Goal: Task Accomplishment & Management: Manage account settings

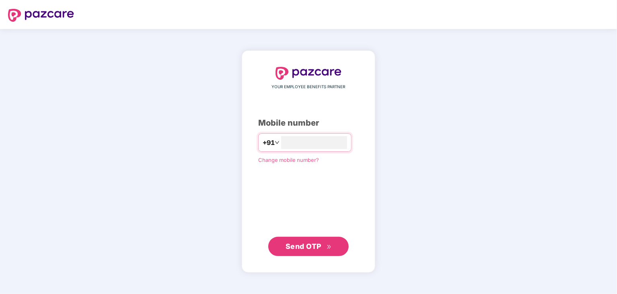
type input "**********"
click at [307, 249] on span "Send OTP" at bounding box center [303, 246] width 36 height 8
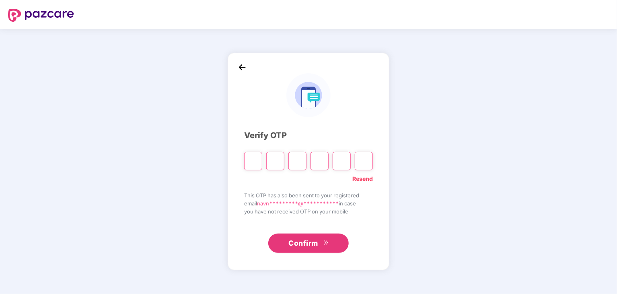
type input "*"
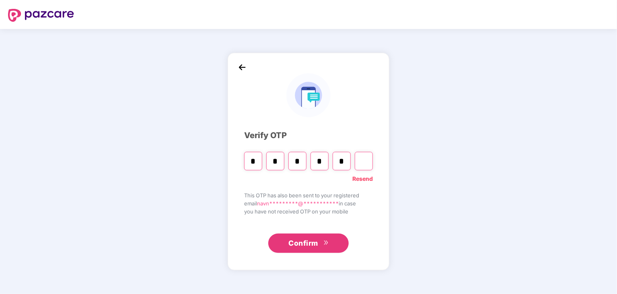
type input "*"
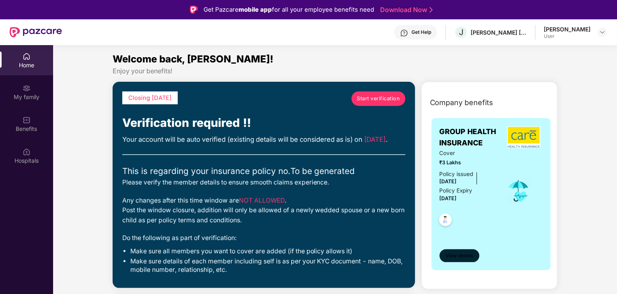
click at [462, 255] on span "View details" at bounding box center [459, 256] width 27 height 8
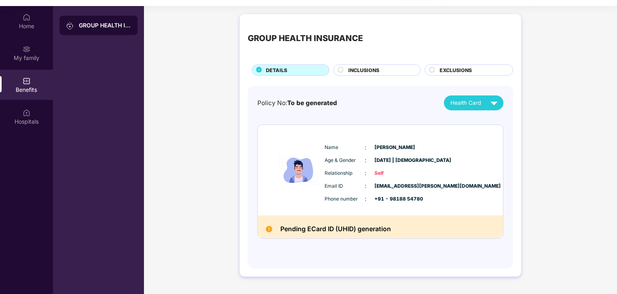
scroll to position [45, 0]
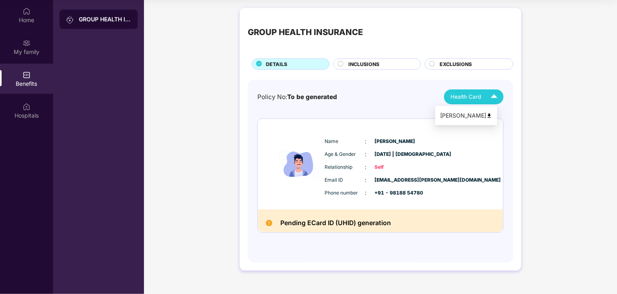
click at [485, 115] on div "[PERSON_NAME]" at bounding box center [466, 115] width 52 height 9
click at [359, 64] on span "INCLUSIONS" at bounding box center [363, 64] width 31 height 8
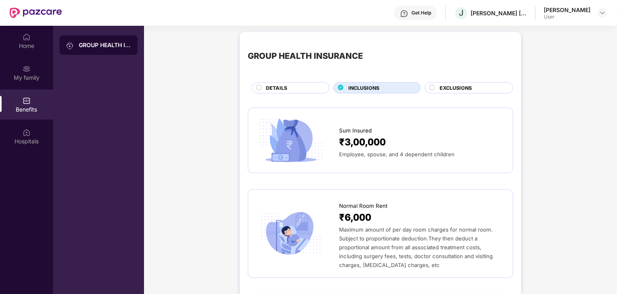
scroll to position [0, 0]
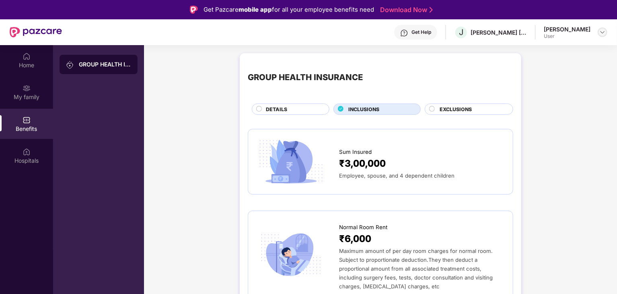
click at [602, 32] on img at bounding box center [602, 32] width 6 height 6
click at [400, 10] on link "Download Now" at bounding box center [405, 10] width 50 height 8
click at [109, 66] on div "GROUP HEALTH INSURANCE" at bounding box center [105, 64] width 52 height 8
click at [22, 60] on div "Home" at bounding box center [26, 60] width 53 height 30
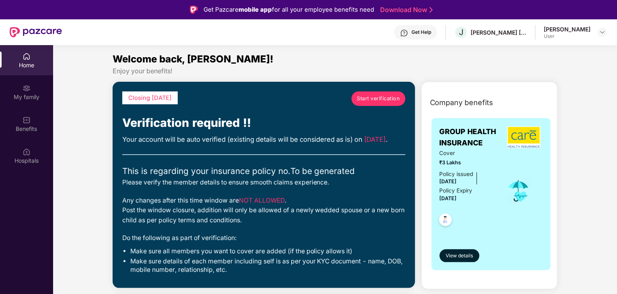
click at [378, 96] on span "Start verification" at bounding box center [378, 98] width 43 height 8
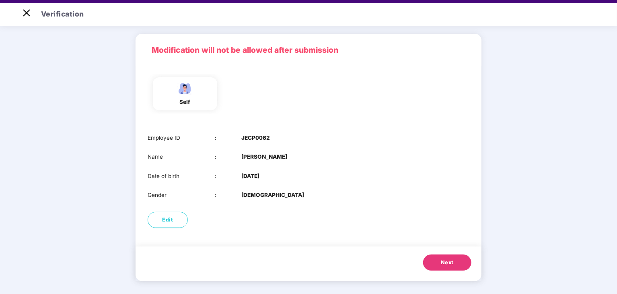
scroll to position [19, 0]
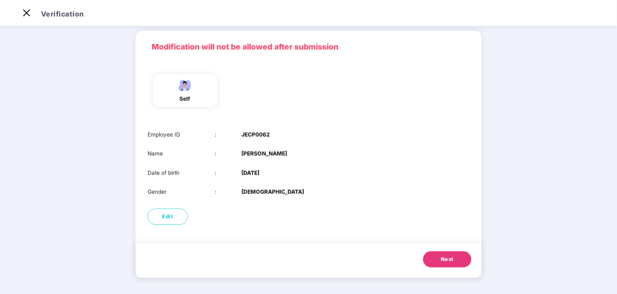
click at [446, 261] on span "Next" at bounding box center [447, 259] width 13 height 8
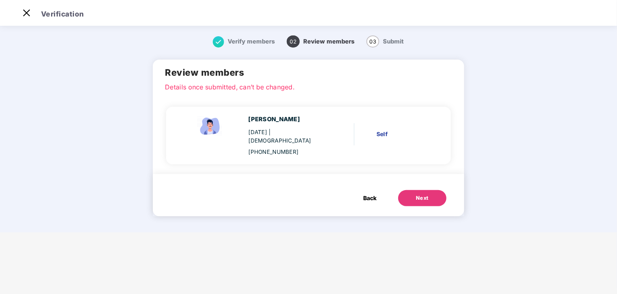
scroll to position [0, 0]
click at [419, 194] on div "Next" at bounding box center [422, 198] width 13 height 8
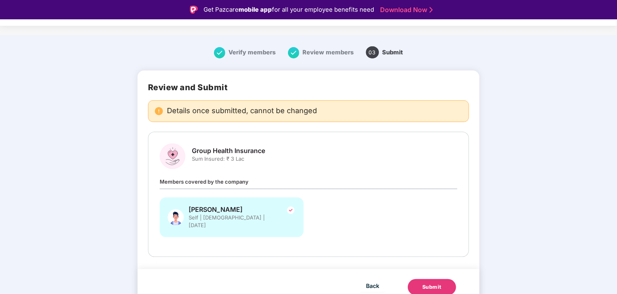
scroll to position [19, 0]
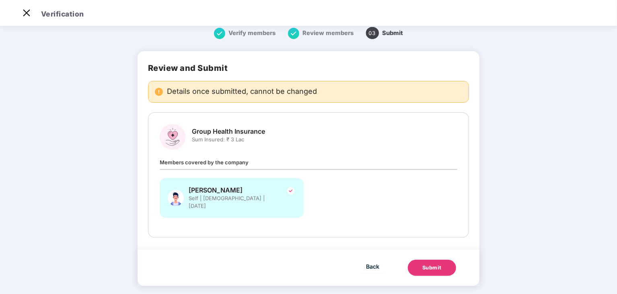
click at [434, 263] on div "Submit" at bounding box center [431, 267] width 19 height 8
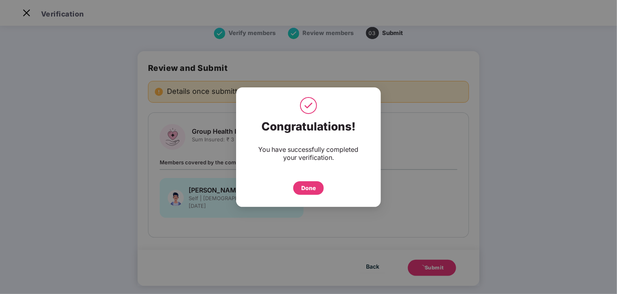
click at [311, 187] on div "Done" at bounding box center [308, 187] width 14 height 9
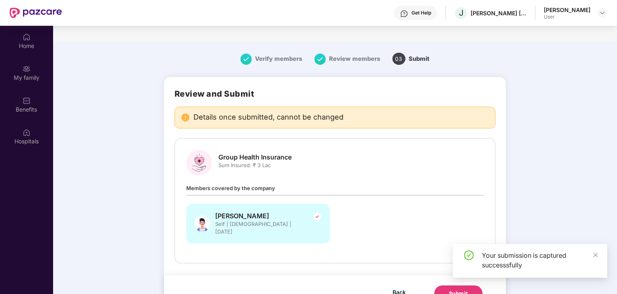
scroll to position [45, 0]
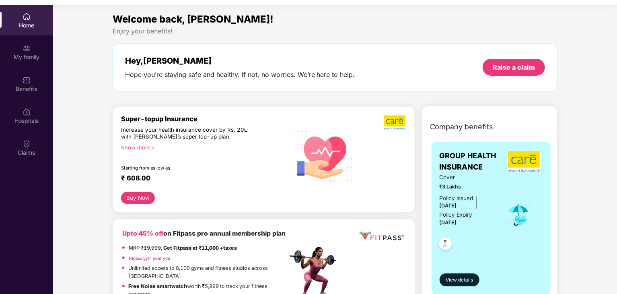
scroll to position [45, 0]
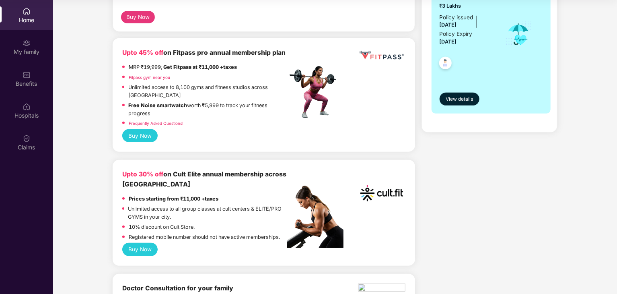
scroll to position [193, 0]
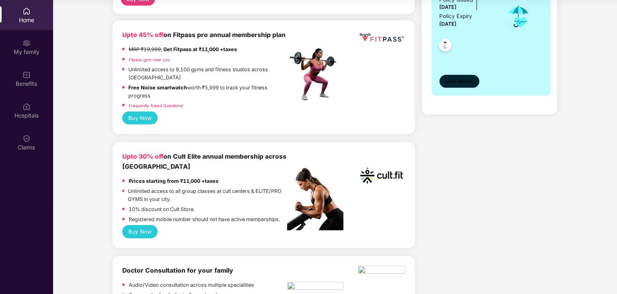
click at [468, 80] on span "View details" at bounding box center [459, 82] width 27 height 8
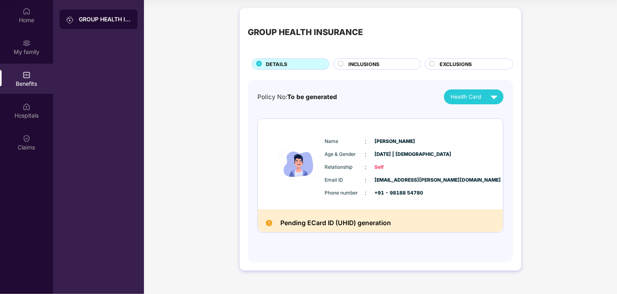
click at [298, 225] on h2 "Pending ECard ID (UHID) generation" at bounding box center [335, 222] width 111 height 11
click at [267, 224] on img at bounding box center [269, 223] width 6 height 6
click at [339, 63] on circle at bounding box center [340, 63] width 5 height 5
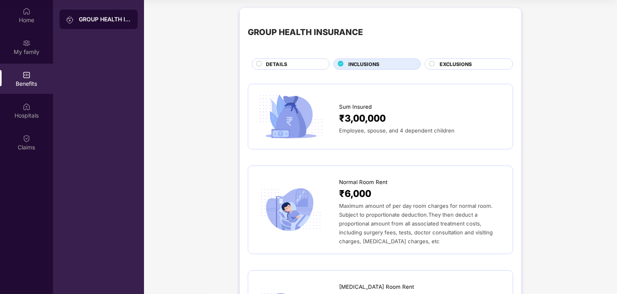
click at [433, 63] on circle at bounding box center [431, 63] width 5 height 5
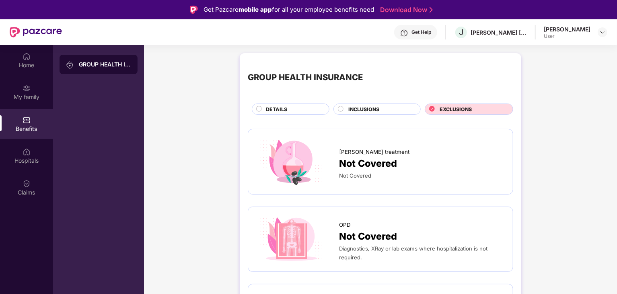
click at [338, 107] on circle at bounding box center [340, 108] width 5 height 5
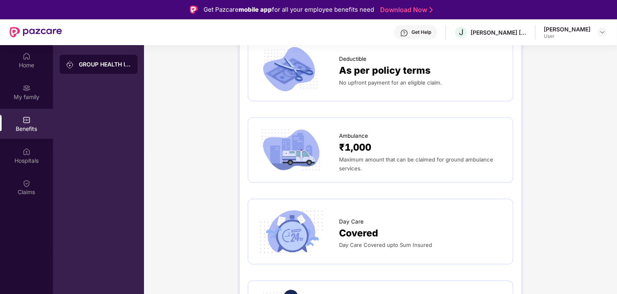
scroll to position [659, 0]
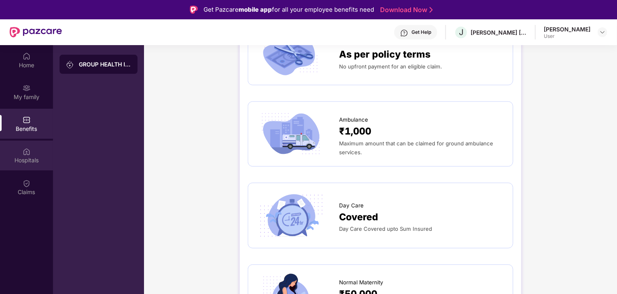
click at [27, 152] on img at bounding box center [27, 152] width 8 height 8
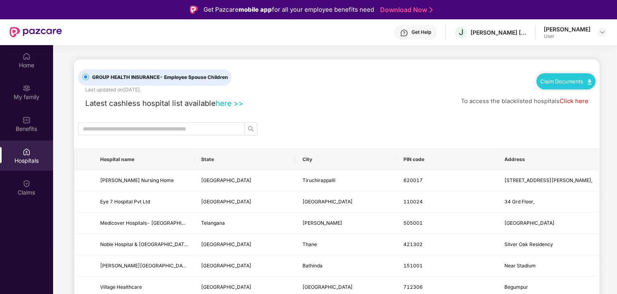
click at [343, 78] on div "GROUP HEALTH INSURANCE - Employee Spouse Children Last updated on 24 Apr 2025 .…" at bounding box center [337, 76] width 518 height 34
click at [146, 128] on input "text" at bounding box center [158, 128] width 151 height 9
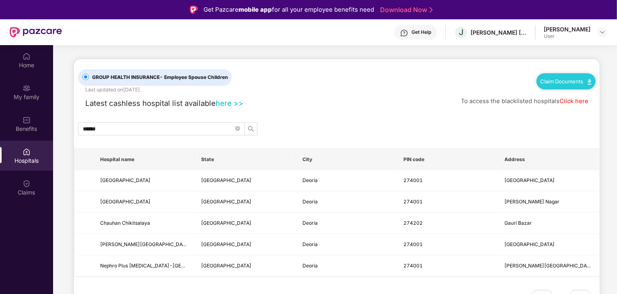
click at [335, 109] on div "GROUP HEALTH INSURANCE - Employee Spouse Children Last updated on 24 Apr 2025 .…" at bounding box center [337, 185] width 526 height 252
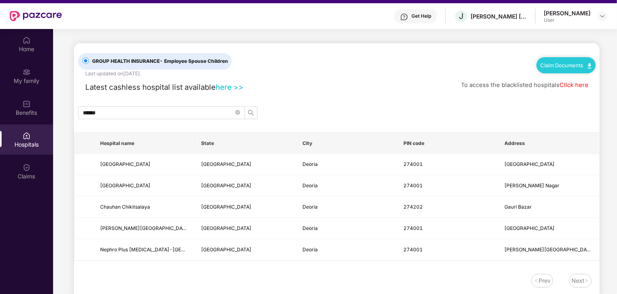
scroll to position [32, 0]
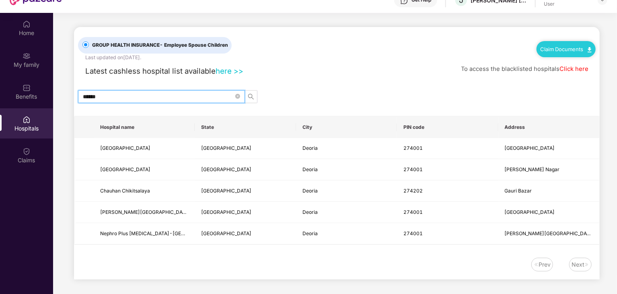
click at [106, 98] on input "******" at bounding box center [158, 96] width 151 height 9
type input "*"
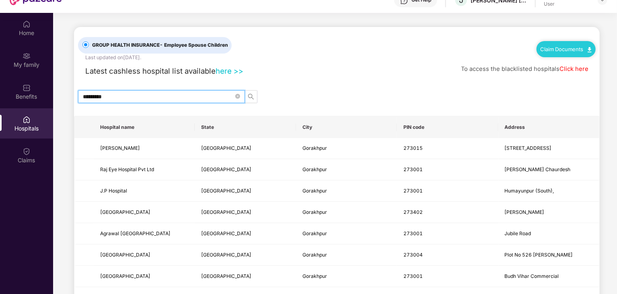
type input "*********"
click at [251, 96] on icon "search" at bounding box center [251, 96] width 6 height 6
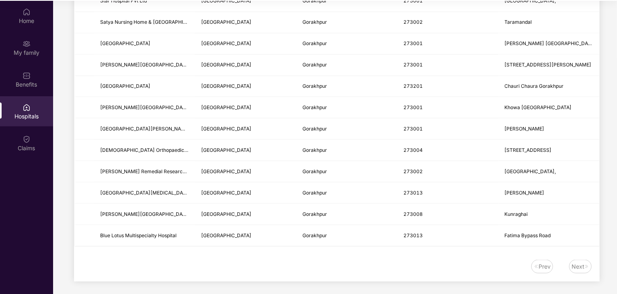
scroll to position [45, 0]
click at [579, 263] on div "Next" at bounding box center [577, 265] width 13 height 9
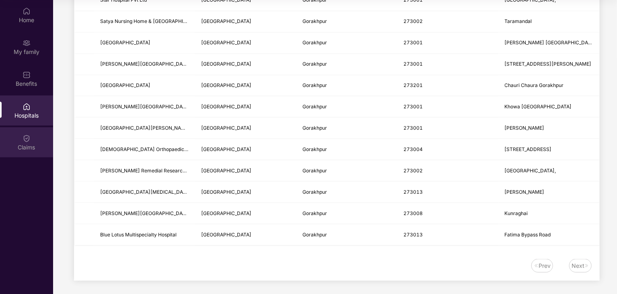
click at [24, 144] on div "Claims" at bounding box center [26, 147] width 53 height 8
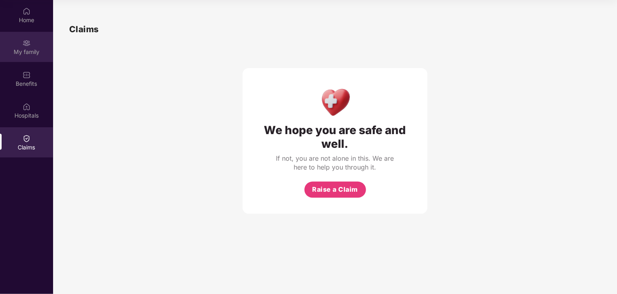
click at [22, 46] on div "My family" at bounding box center [26, 47] width 53 height 30
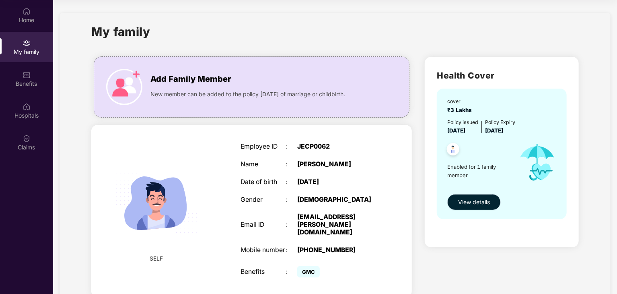
click at [469, 202] on span "View details" at bounding box center [474, 201] width 32 height 9
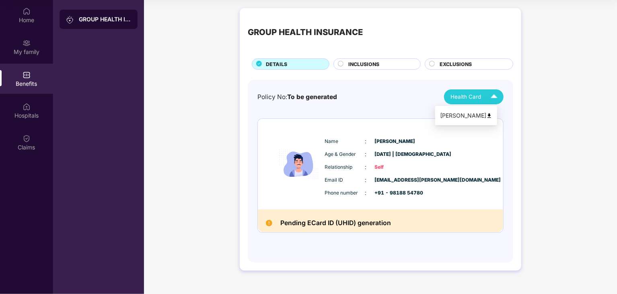
click at [492, 116] on img at bounding box center [489, 116] width 6 height 6
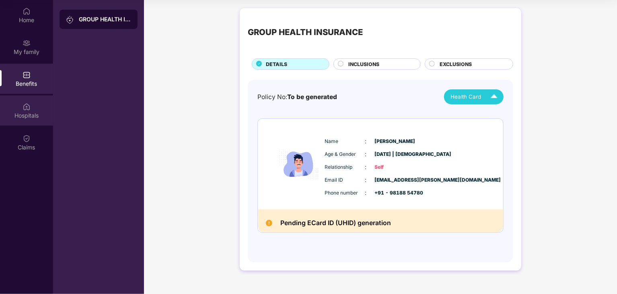
click at [27, 109] on img at bounding box center [27, 107] width 8 height 8
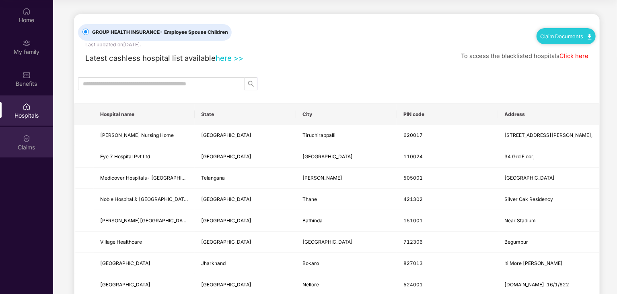
click at [26, 134] on img at bounding box center [27, 138] width 8 height 8
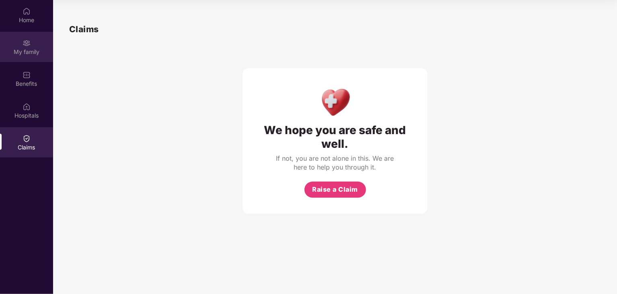
click at [34, 47] on div "My family" at bounding box center [26, 47] width 53 height 30
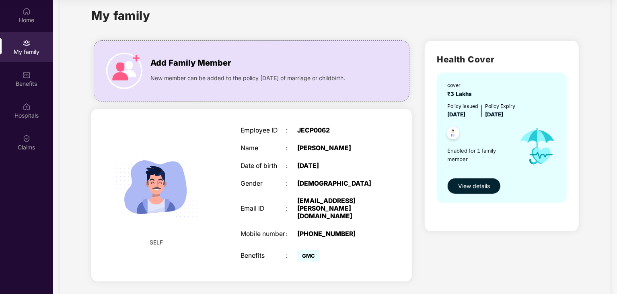
scroll to position [29, 0]
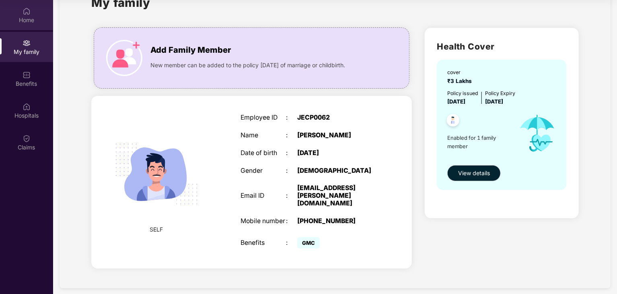
click at [29, 10] on img at bounding box center [27, 11] width 8 height 8
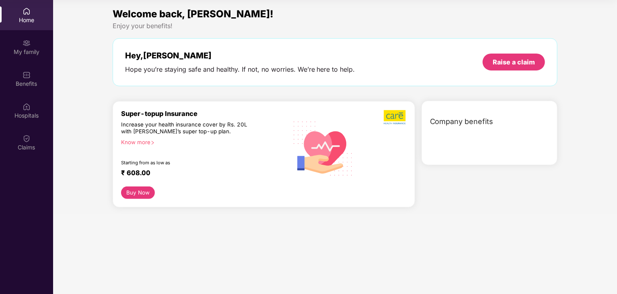
scroll to position [0, 0]
